Goal: Transaction & Acquisition: Purchase product/service

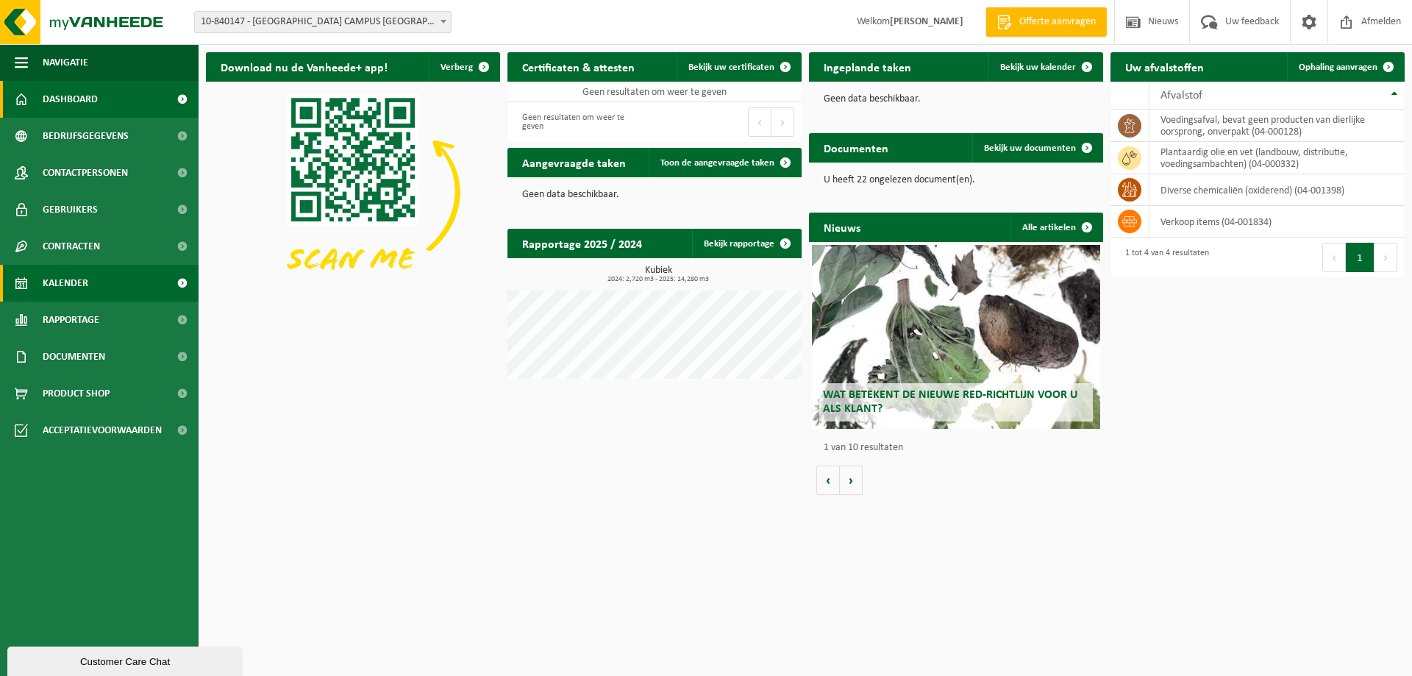
click at [75, 275] on span "Kalender" at bounding box center [66, 283] width 46 height 37
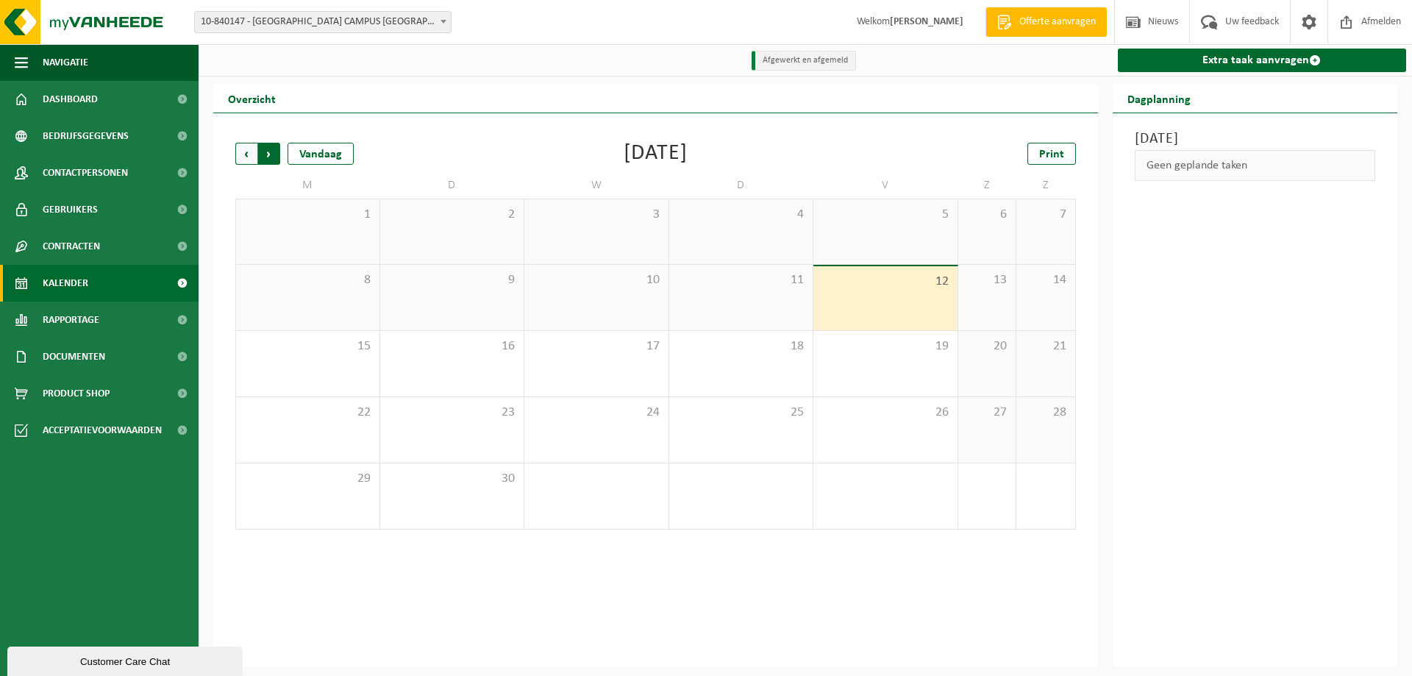
click at [243, 160] on span "Vorige" at bounding box center [246, 154] width 22 height 22
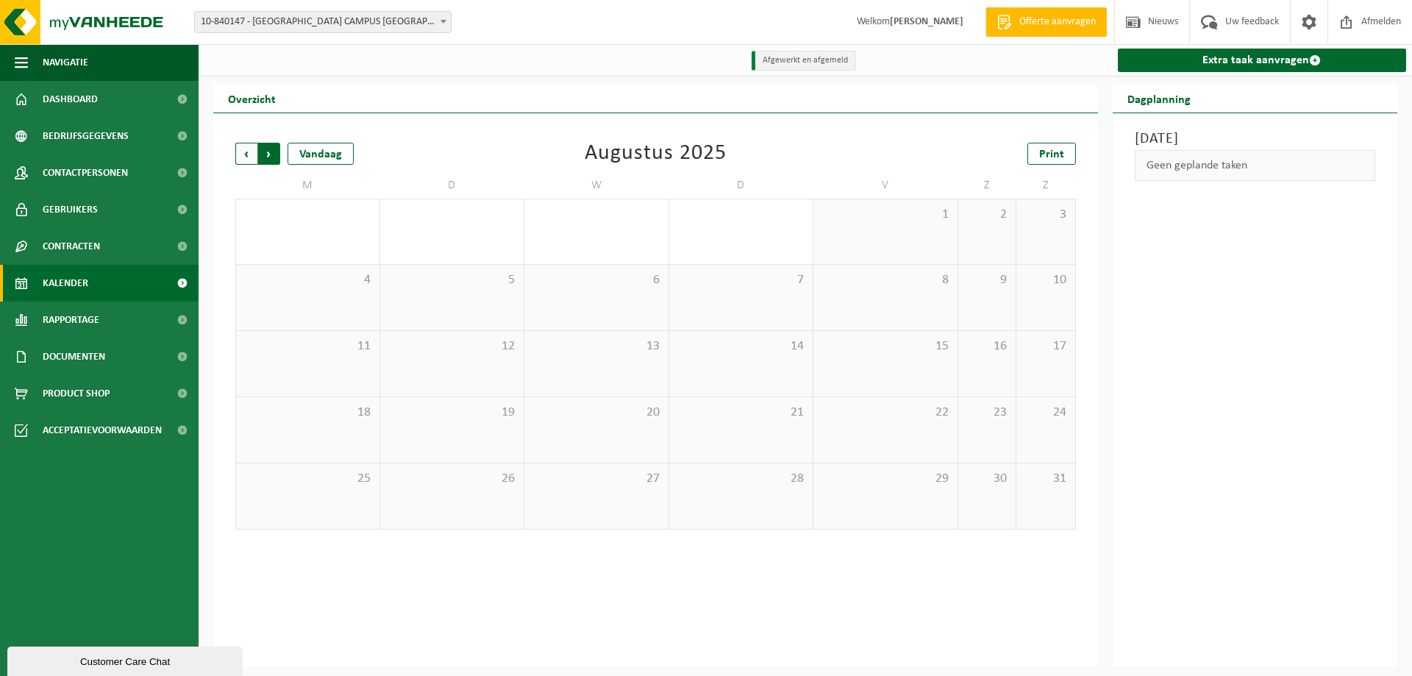
click at [241, 151] on span "Vorige" at bounding box center [246, 154] width 22 height 22
click at [265, 153] on span "Volgende" at bounding box center [269, 154] width 22 height 22
click at [268, 154] on span "Volgende" at bounding box center [269, 154] width 22 height 22
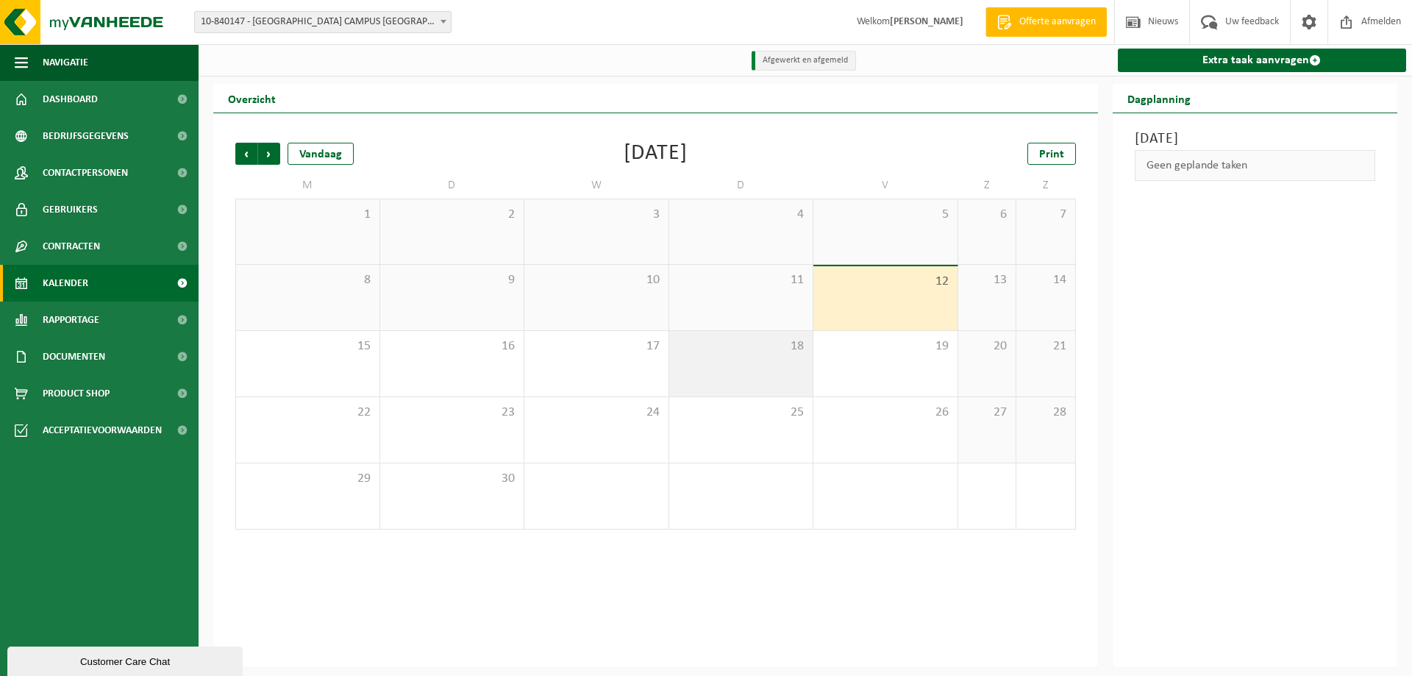
click at [775, 374] on div "18" at bounding box center [741, 363] width 144 height 65
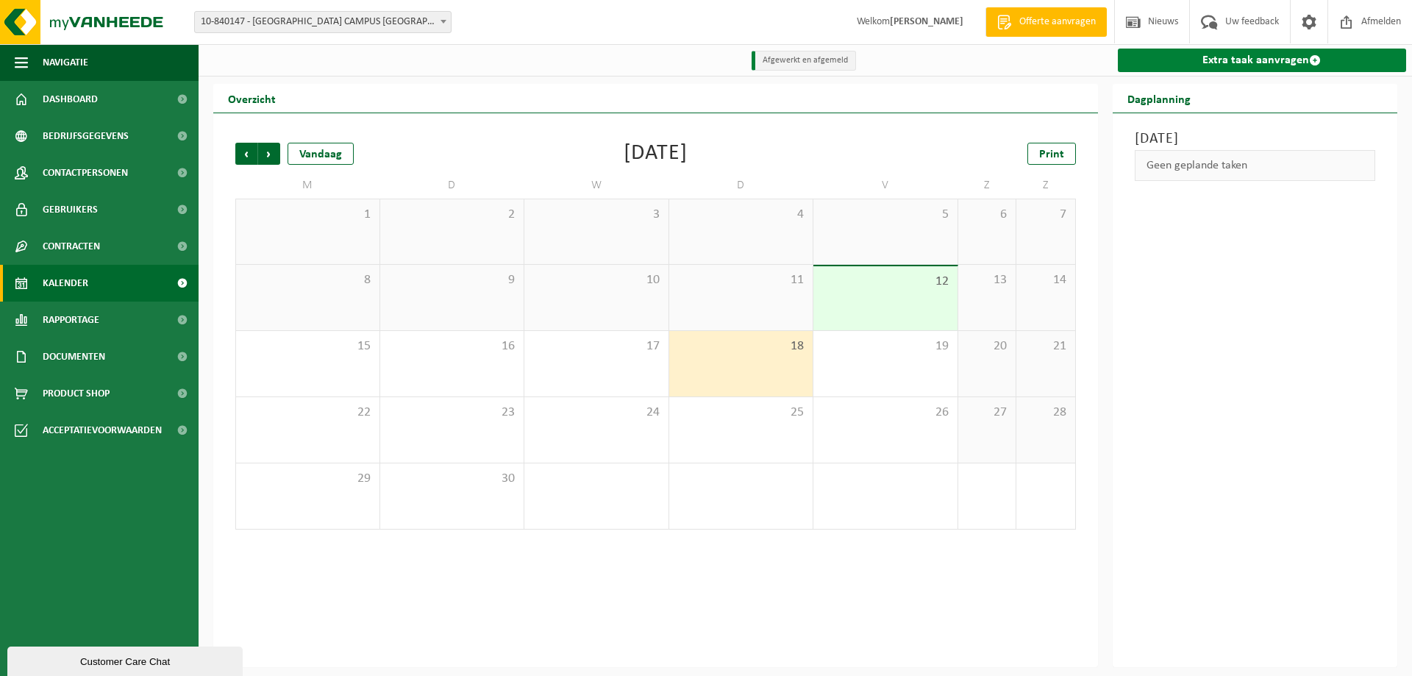
click at [1223, 60] on link "Extra taak aanvragen" at bounding box center [1261, 61] width 289 height 24
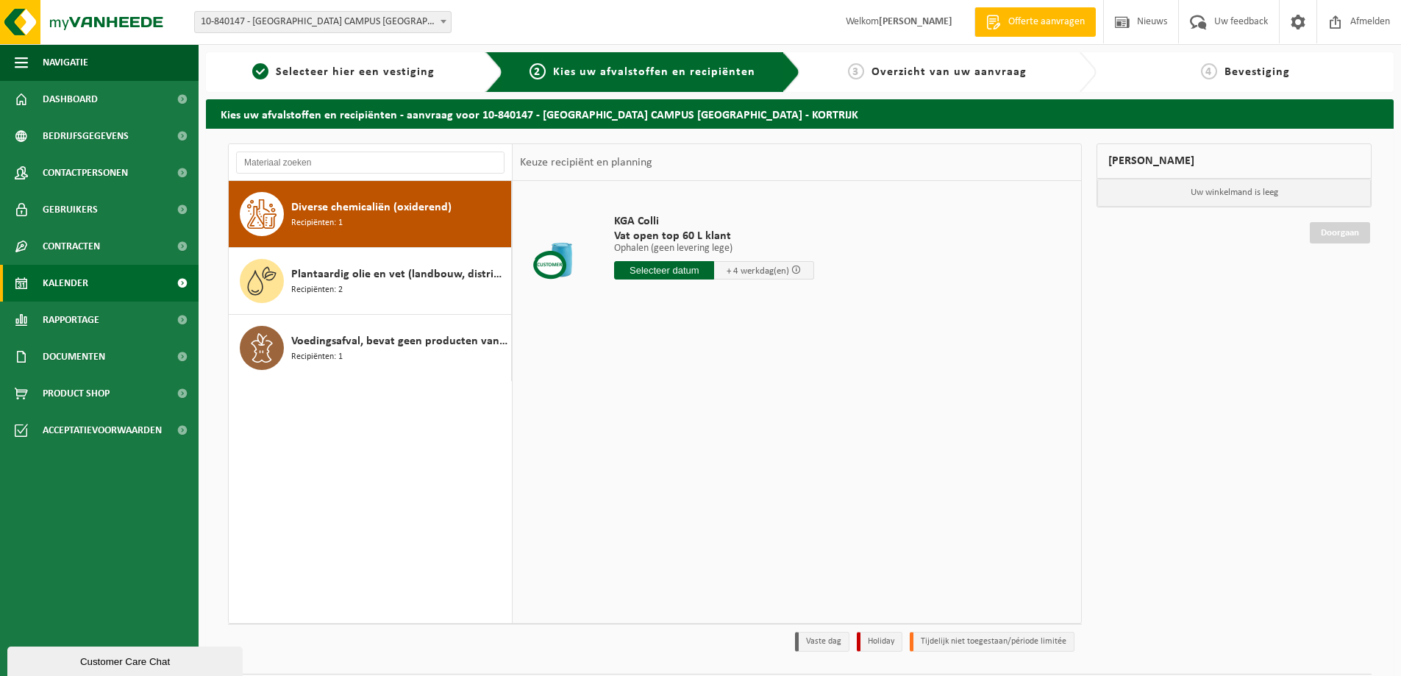
click at [76, 280] on span "Kalender" at bounding box center [66, 283] width 46 height 37
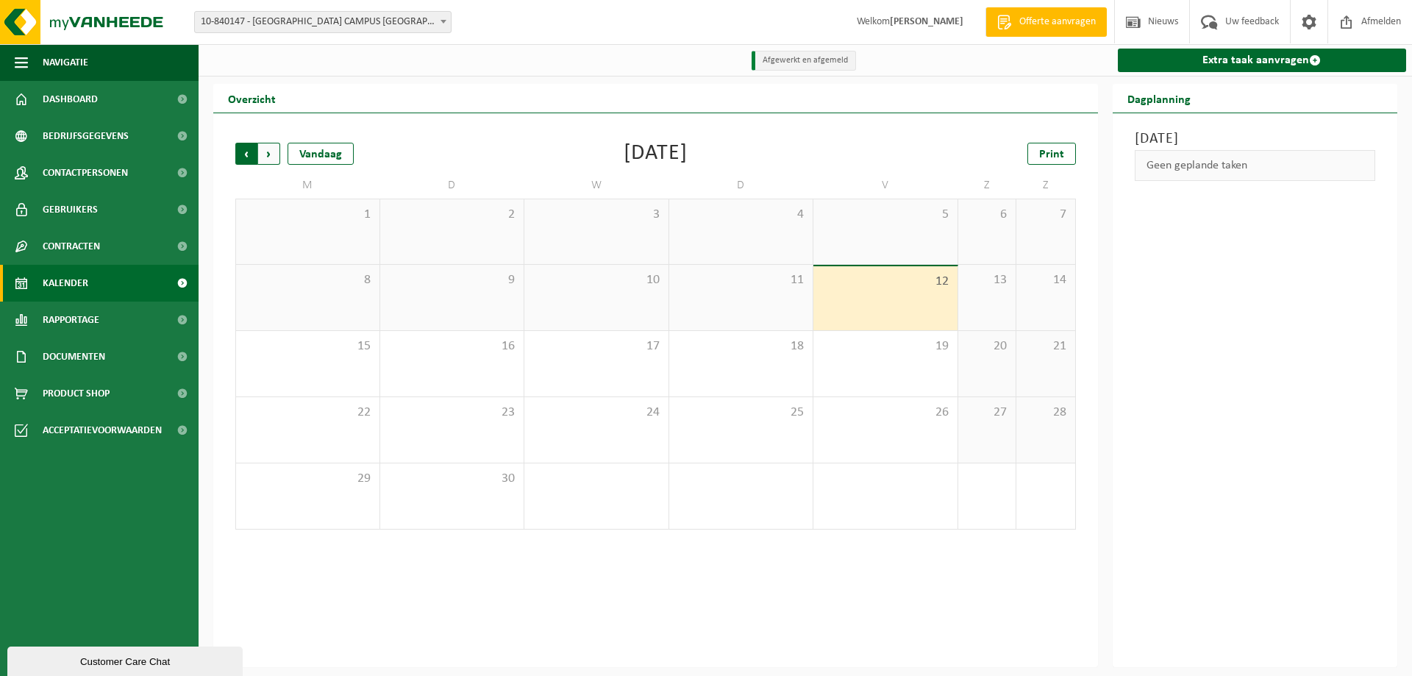
click at [271, 156] on span "Volgende" at bounding box center [269, 154] width 22 height 22
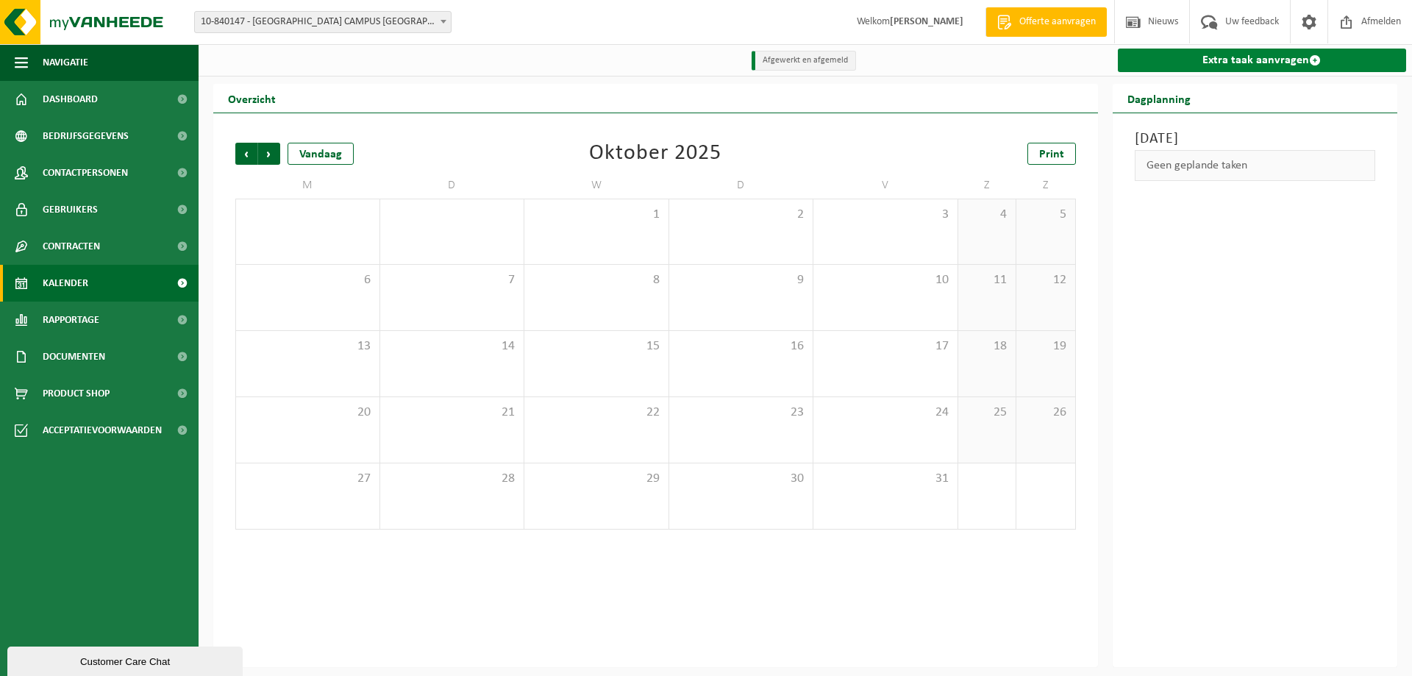
click at [1163, 62] on link "Extra taak aanvragen" at bounding box center [1261, 61] width 289 height 24
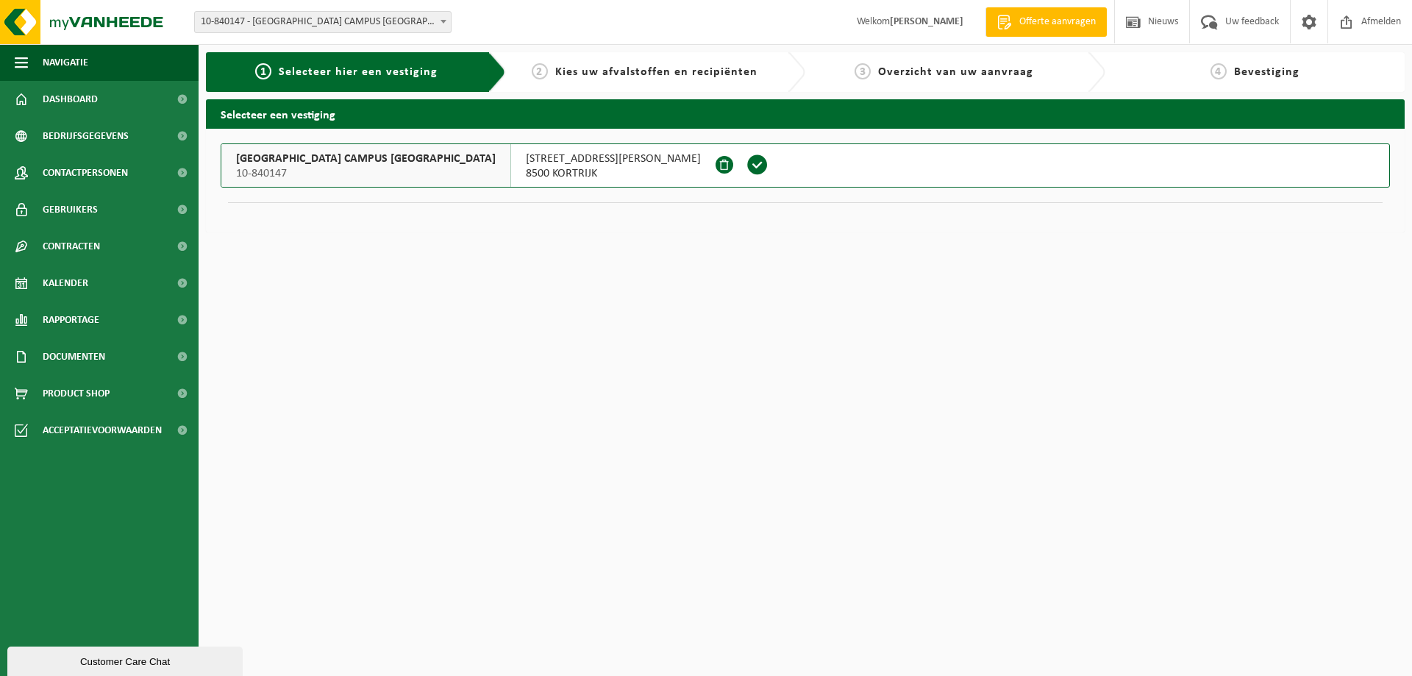
click at [746, 168] on span at bounding box center [757, 165] width 22 height 22
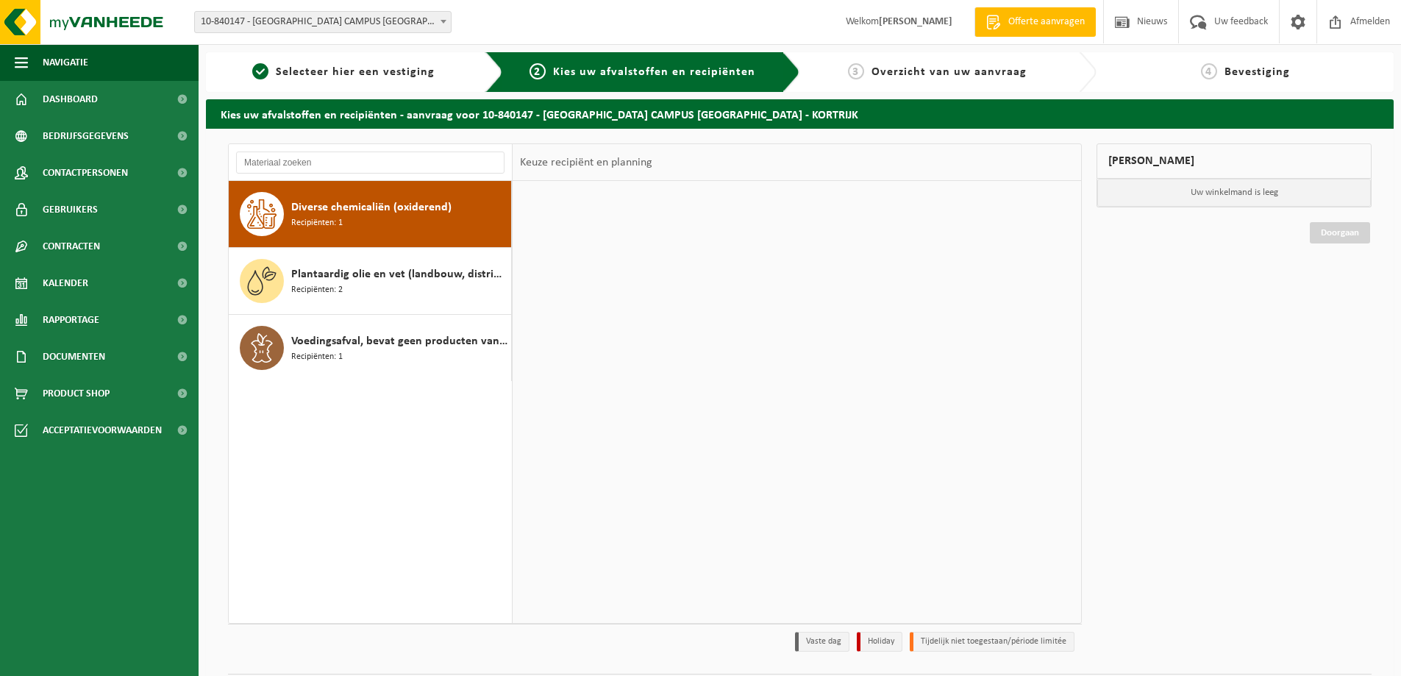
click at [328, 348] on span "Voedingsafval, bevat geen producten van dierlijke oorsprong, onverpakt" at bounding box center [399, 341] width 216 height 18
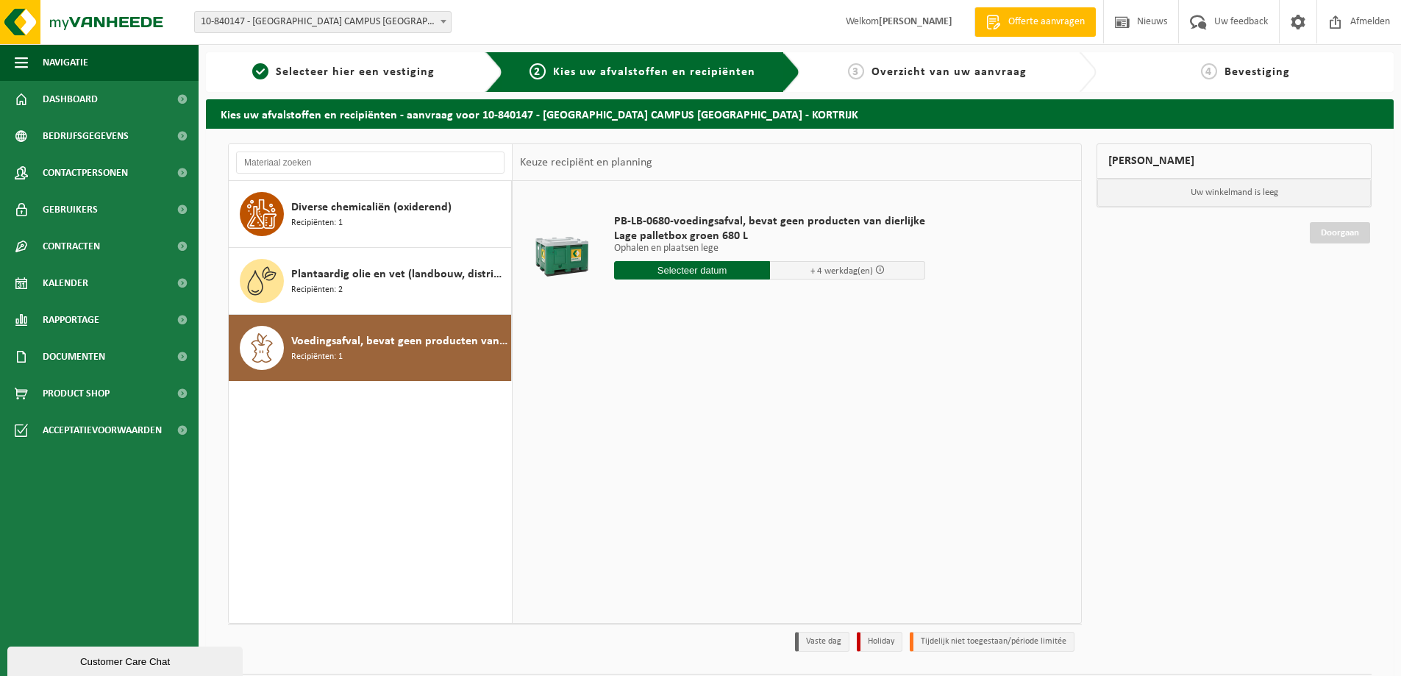
click at [693, 270] on input "text" at bounding box center [692, 270] width 156 height 18
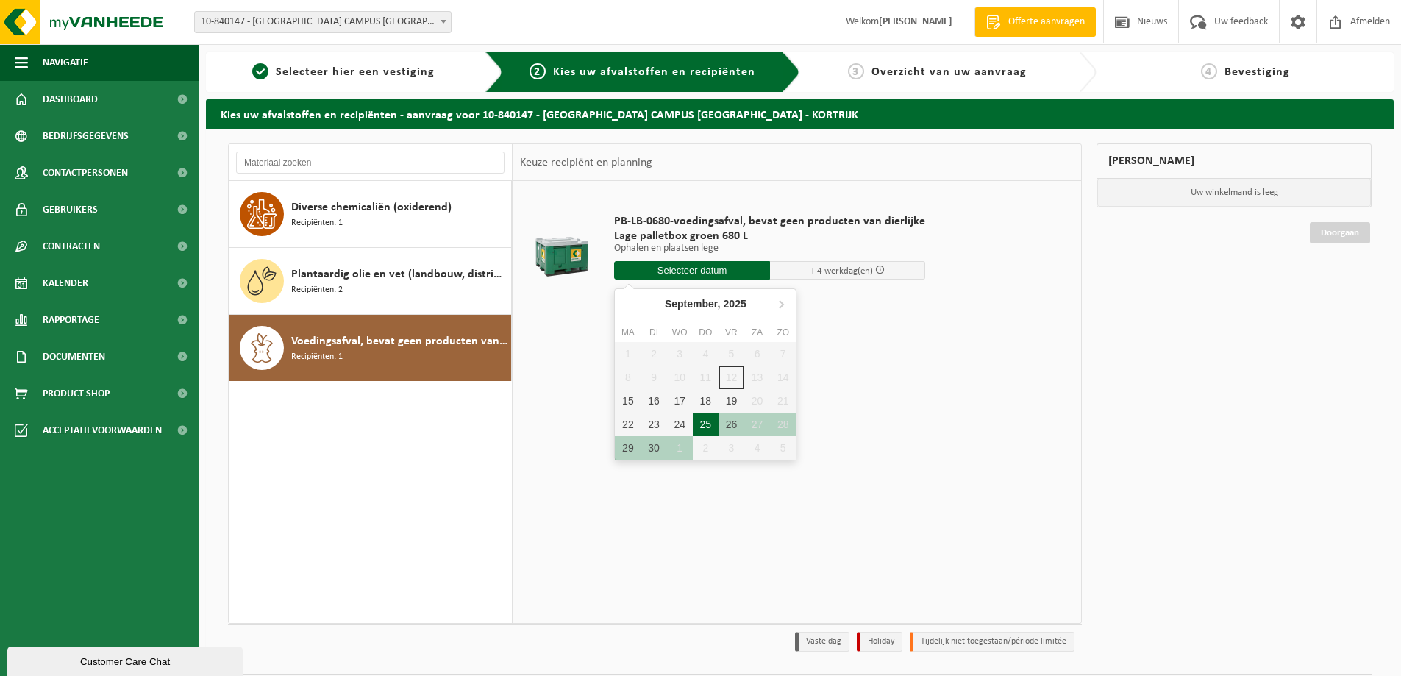
click at [712, 422] on div "25" at bounding box center [706, 424] width 26 height 24
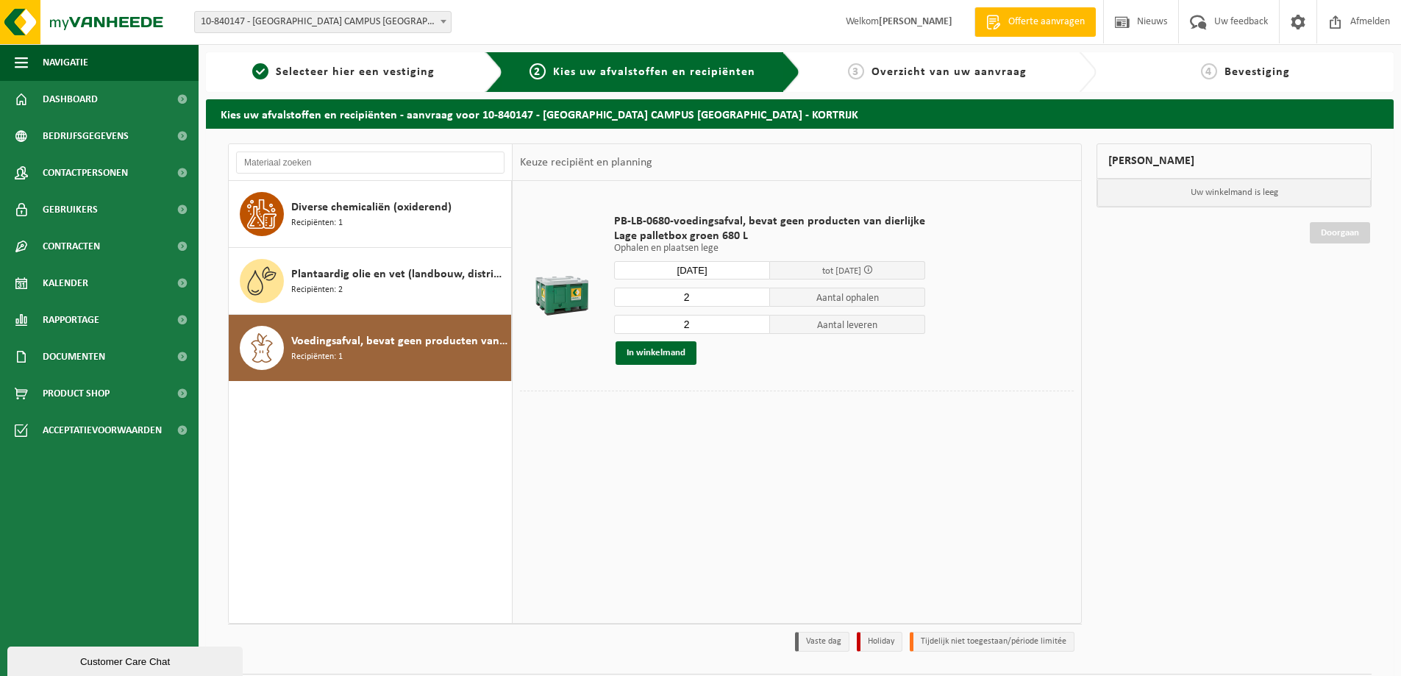
type input "Van 2025-09-25"
click at [754, 301] on input "1" at bounding box center [692, 296] width 156 height 19
type input "0"
click at [754, 301] on input "0" at bounding box center [692, 296] width 156 height 19
click at [776, 435] on div "PB-LB-0680-voedingsafval, bevat geen producten van dierlijke Lage palletbox gro…" at bounding box center [796, 401] width 568 height 441
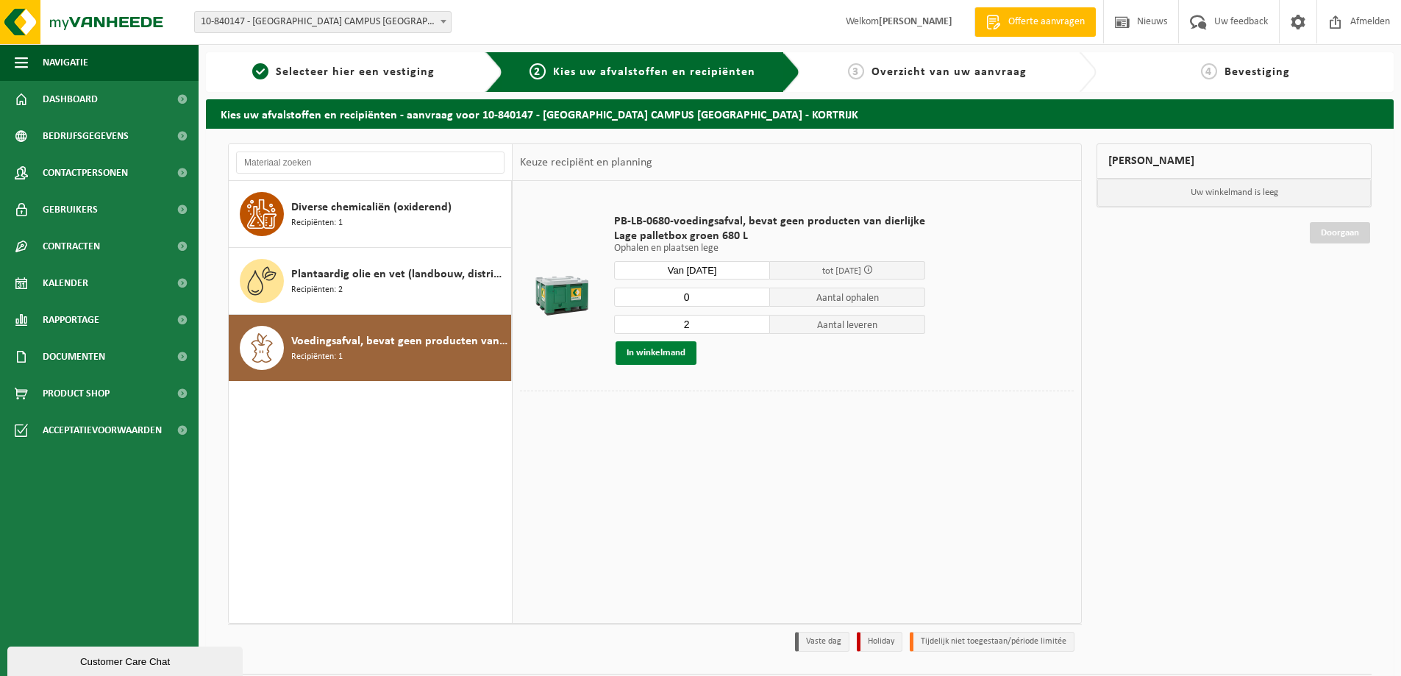
click at [665, 353] on button "In winkelmand" at bounding box center [655, 353] width 81 height 24
click at [664, 348] on button "In winkelmand" at bounding box center [655, 353] width 81 height 24
click at [663, 351] on button "In winkelmand" at bounding box center [655, 353] width 81 height 24
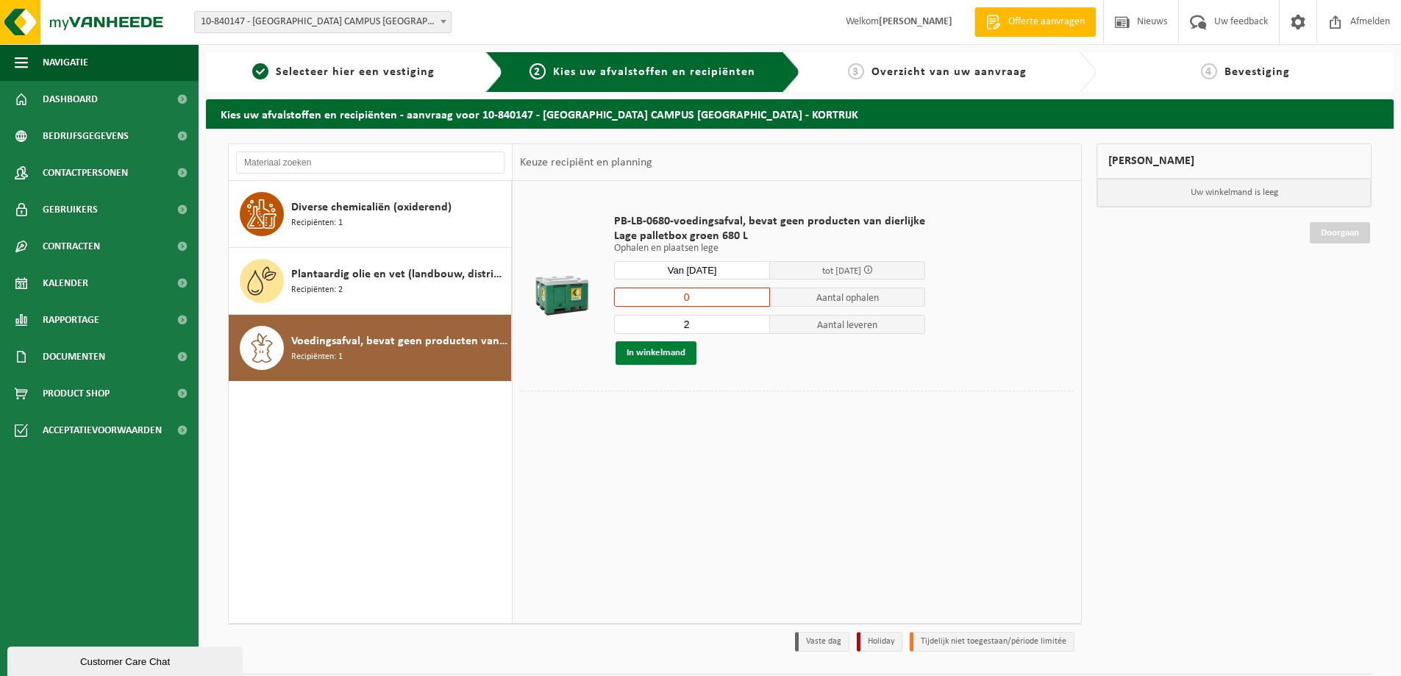
click at [663, 351] on button "In winkelmand" at bounding box center [655, 353] width 81 height 24
click at [845, 380] on td "PB-LB-0680-voedingsafval, bevat geen producten van dierlijke Lage palletbox gro…" at bounding box center [838, 289] width 471 height 202
drag, startPoint x: 1002, startPoint y: 360, endPoint x: 546, endPoint y: 193, distance: 485.7
click at [522, 190] on tr "PB-LB-0680-voedingsafval, bevat geen producten van dierlijke Lage palletbox gro…" at bounding box center [797, 289] width 554 height 202
click at [615, 198] on td "PB-LB-0680-voedingsafval, bevat geen producten van dierlijke Lage palletbox gro…" at bounding box center [838, 289] width 471 height 202
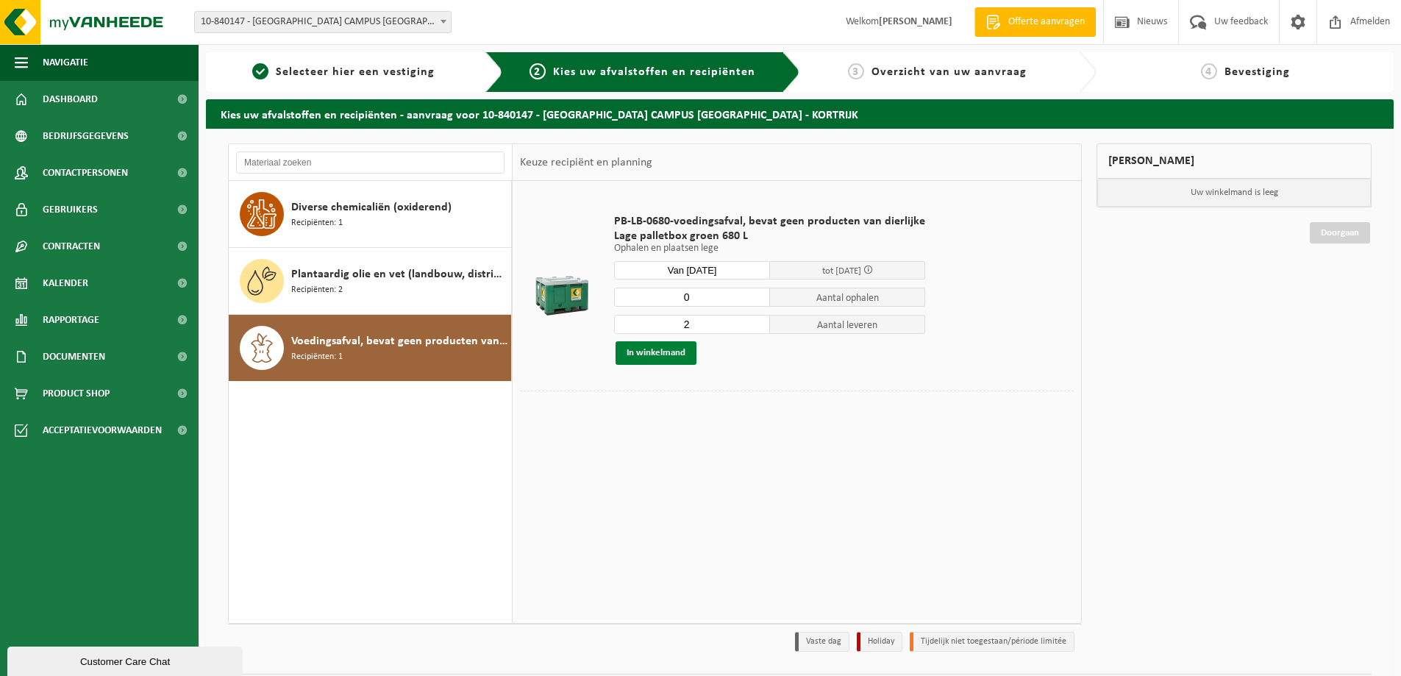
click at [636, 348] on button "In winkelmand" at bounding box center [655, 353] width 81 height 24
click at [645, 357] on button "In winkelmand" at bounding box center [655, 353] width 81 height 24
drag, startPoint x: 610, startPoint y: 237, endPoint x: 579, endPoint y: 212, distance: 40.3
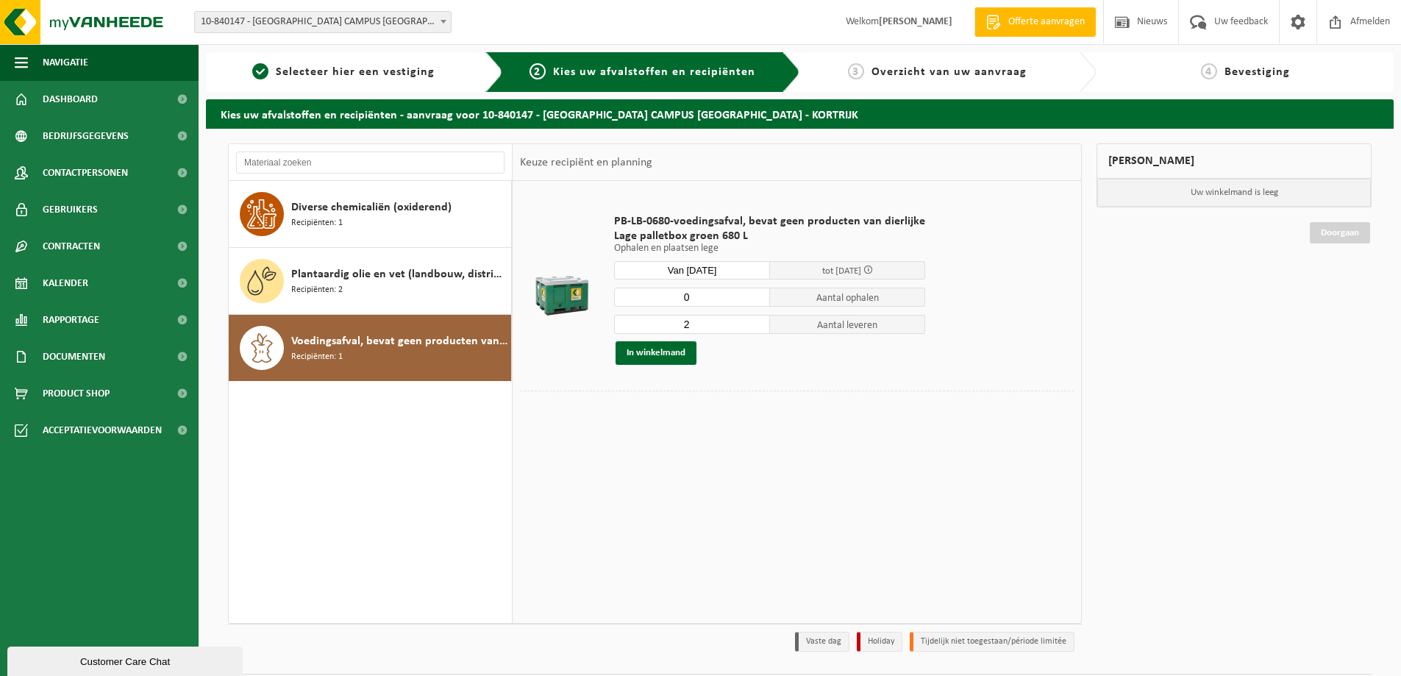
click at [579, 212] on tr "PB-LB-0680-voedingsafval, bevat geen producten van dierlijke Lage palletbox gro…" at bounding box center [797, 289] width 554 height 202
click at [865, 236] on span "Lage palletbox groen 680 L" at bounding box center [769, 236] width 311 height 15
click at [95, 99] on span "Dashboard" at bounding box center [70, 99] width 55 height 37
